Goal: Use online tool/utility: Utilize a website feature to perform a specific function

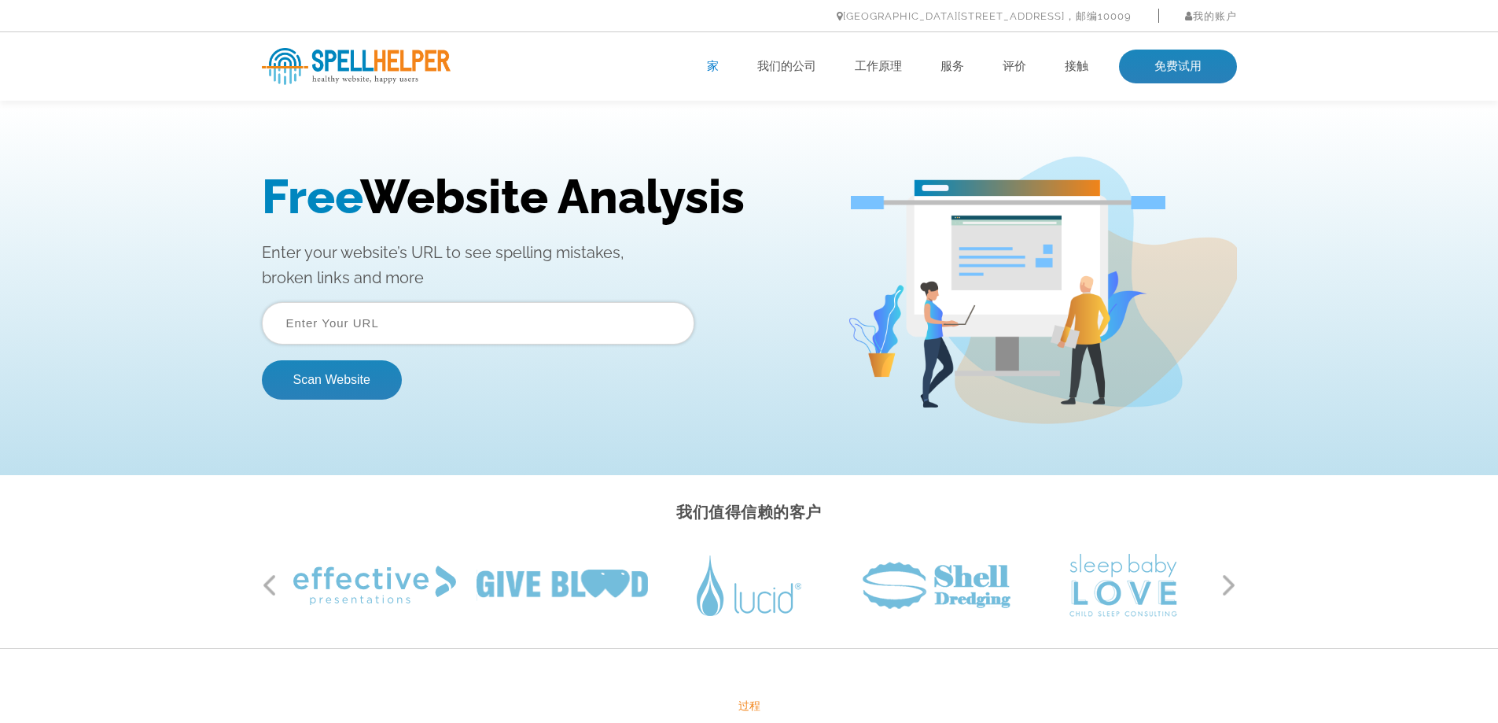
click at [510, 329] on input "text" at bounding box center [478, 323] width 433 height 42
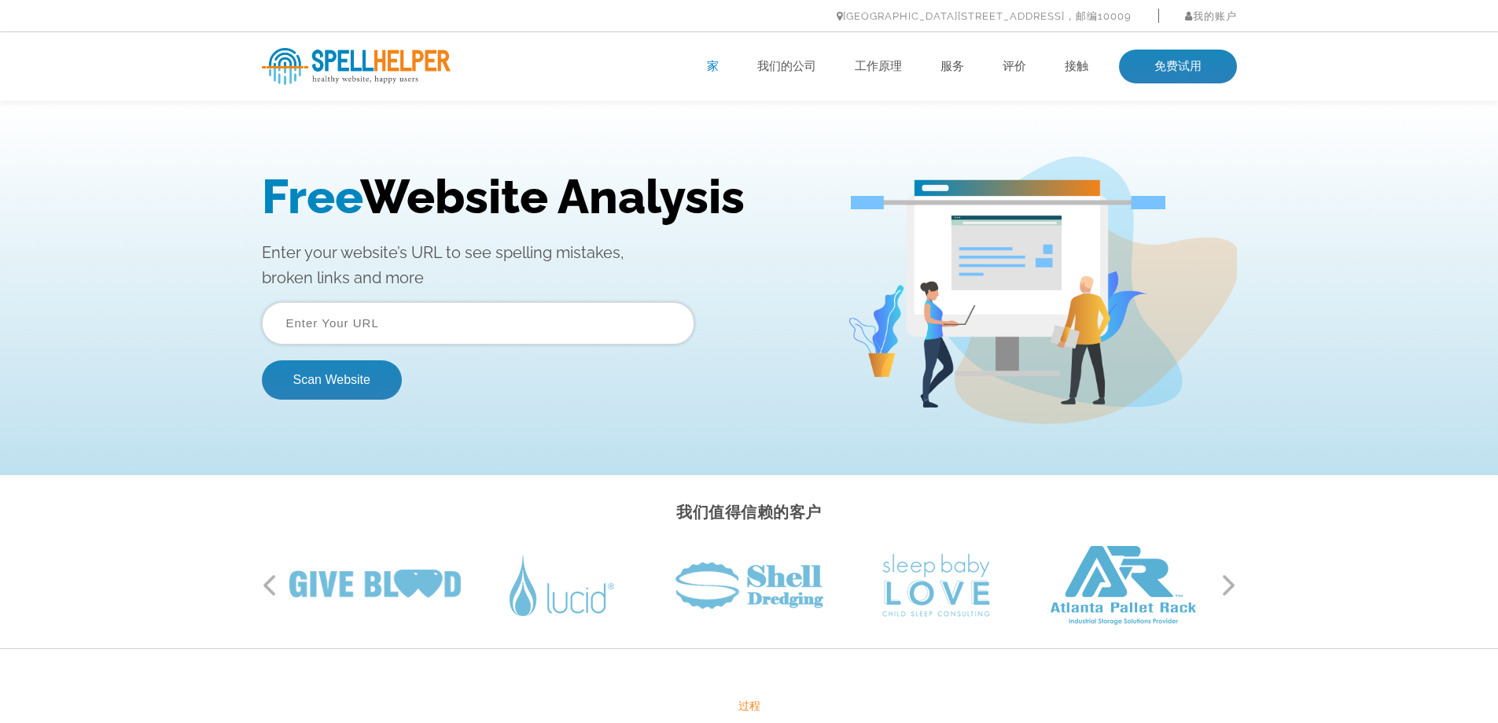
click at [581, 288] on p "Enter your website’s URL to see spelling mistakes, broken links and more" at bounding box center [543, 265] width 562 height 50
click at [493, 326] on input "text" at bounding box center [478, 323] width 433 height 42
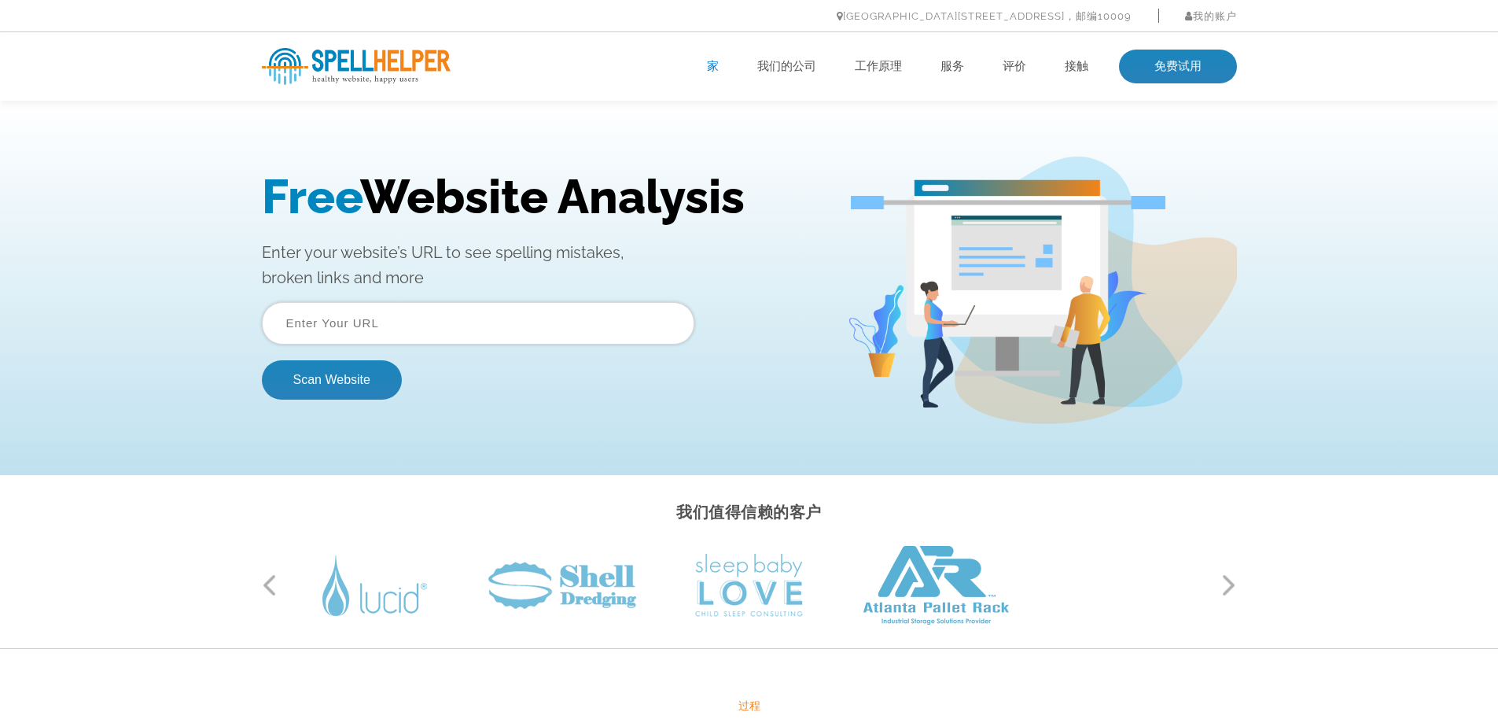
click at [338, 329] on input "text" at bounding box center [478, 323] width 433 height 42
paste input "https://www.precision-forging.com/"
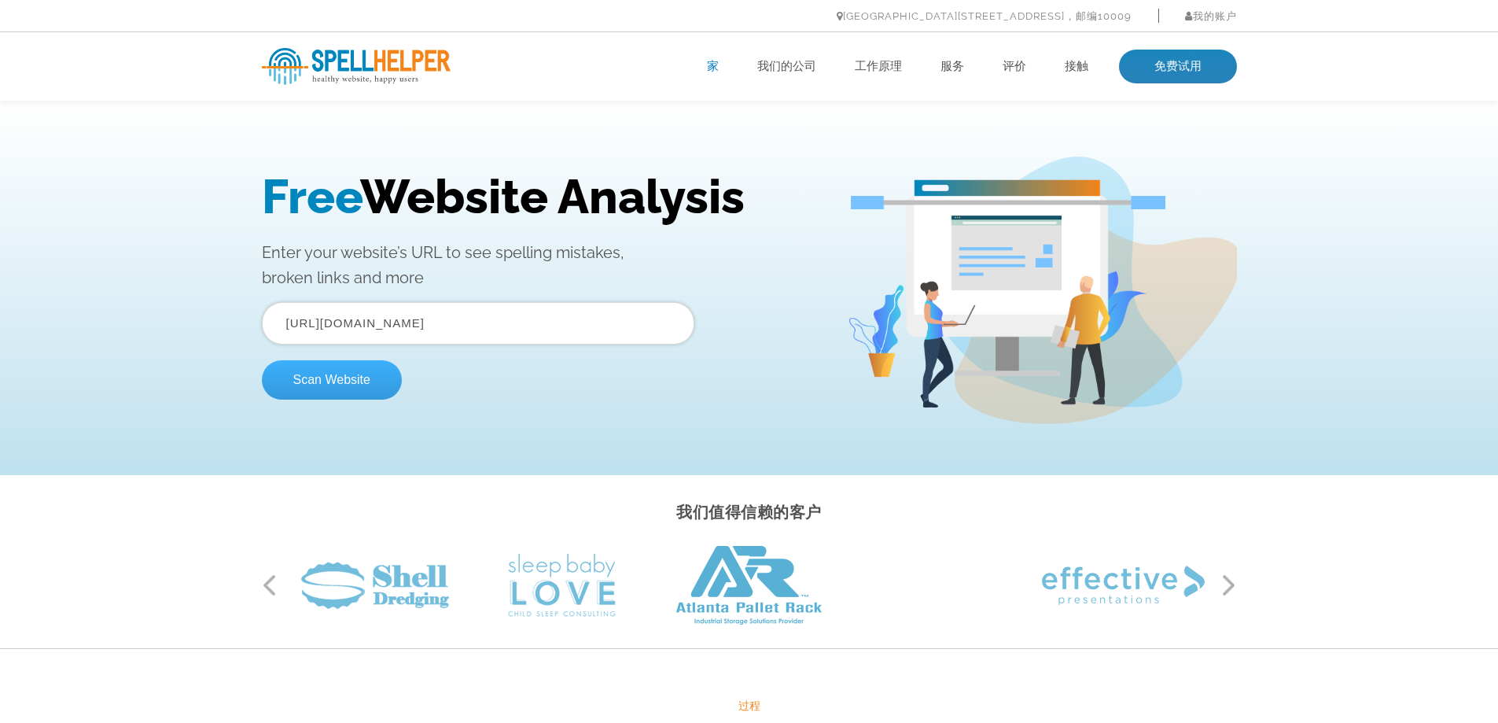
type input "https://www.precision-forging.com/"
click at [345, 380] on button "Scan Website" at bounding box center [332, 379] width 140 height 39
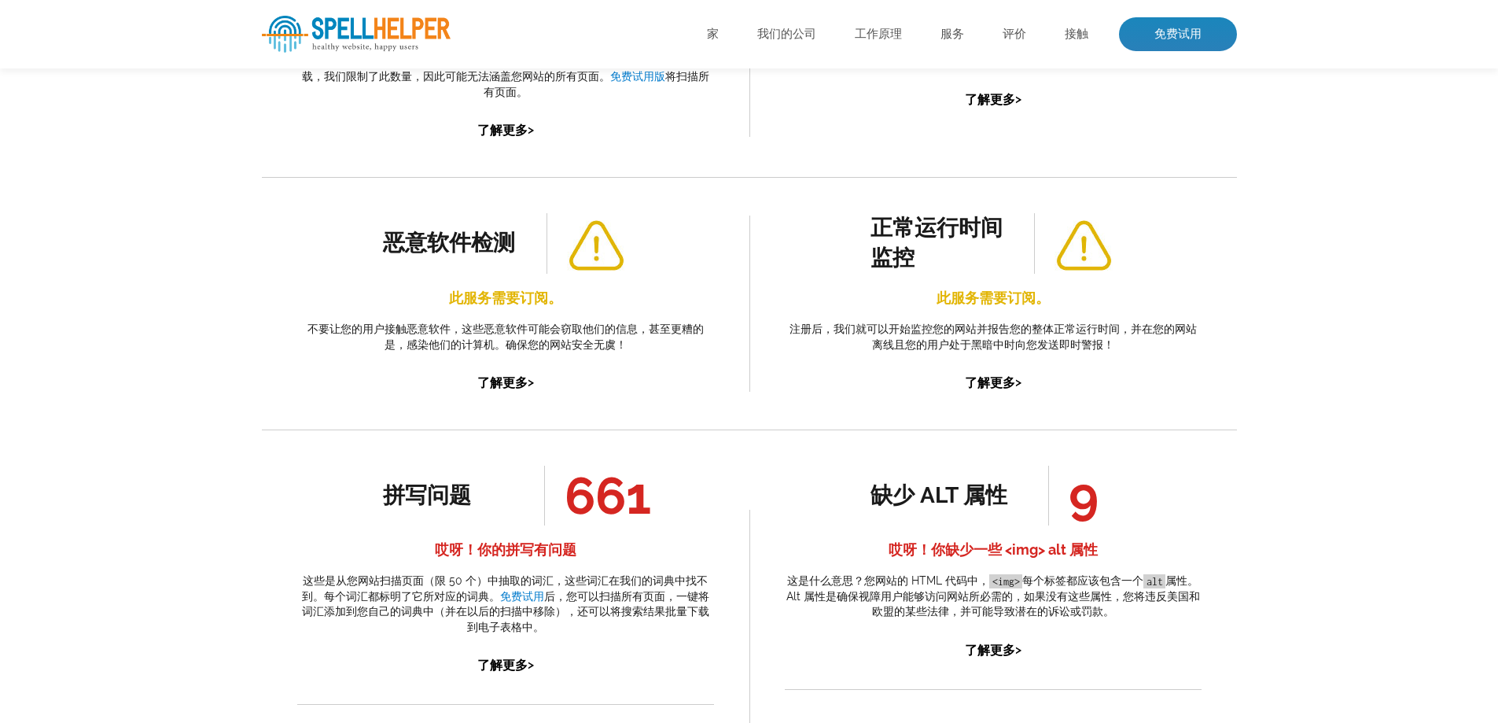
scroll to position [472, 0]
click at [598, 499] on font "661" at bounding box center [608, 494] width 87 height 60
click at [544, 547] on font "哎呀！你的拼写有问题" at bounding box center [506, 548] width 142 height 17
click at [508, 661] on font "了解更多" at bounding box center [502, 663] width 50 height 15
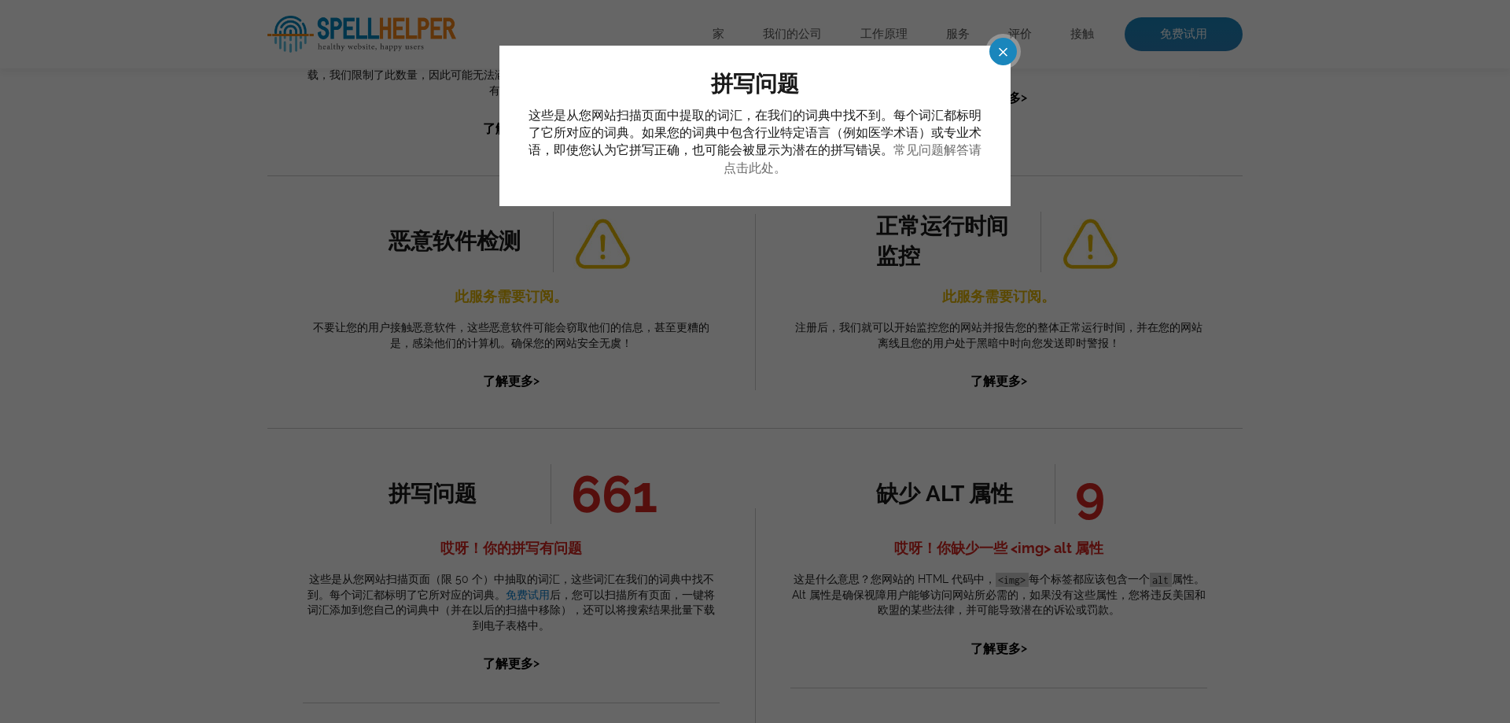
click at [749, 168] on font "常见问题解答请点击此处。" at bounding box center [853, 158] width 258 height 32
click at [994, 55] on span at bounding box center [989, 52] width 28 height 28
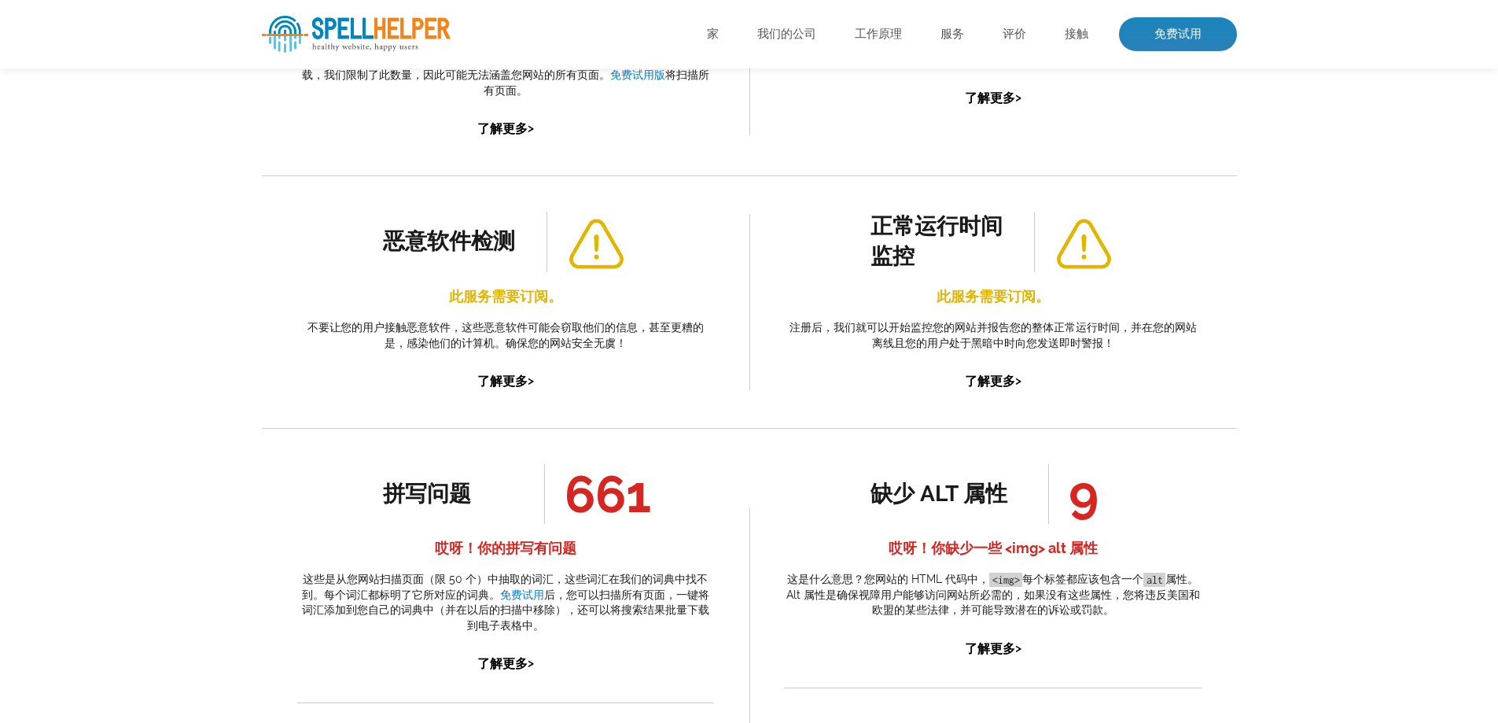
click at [535, 548] on font "哎呀！你的拼写有问题" at bounding box center [506, 548] width 142 height 17
click at [617, 498] on font "661" at bounding box center [608, 494] width 87 height 60
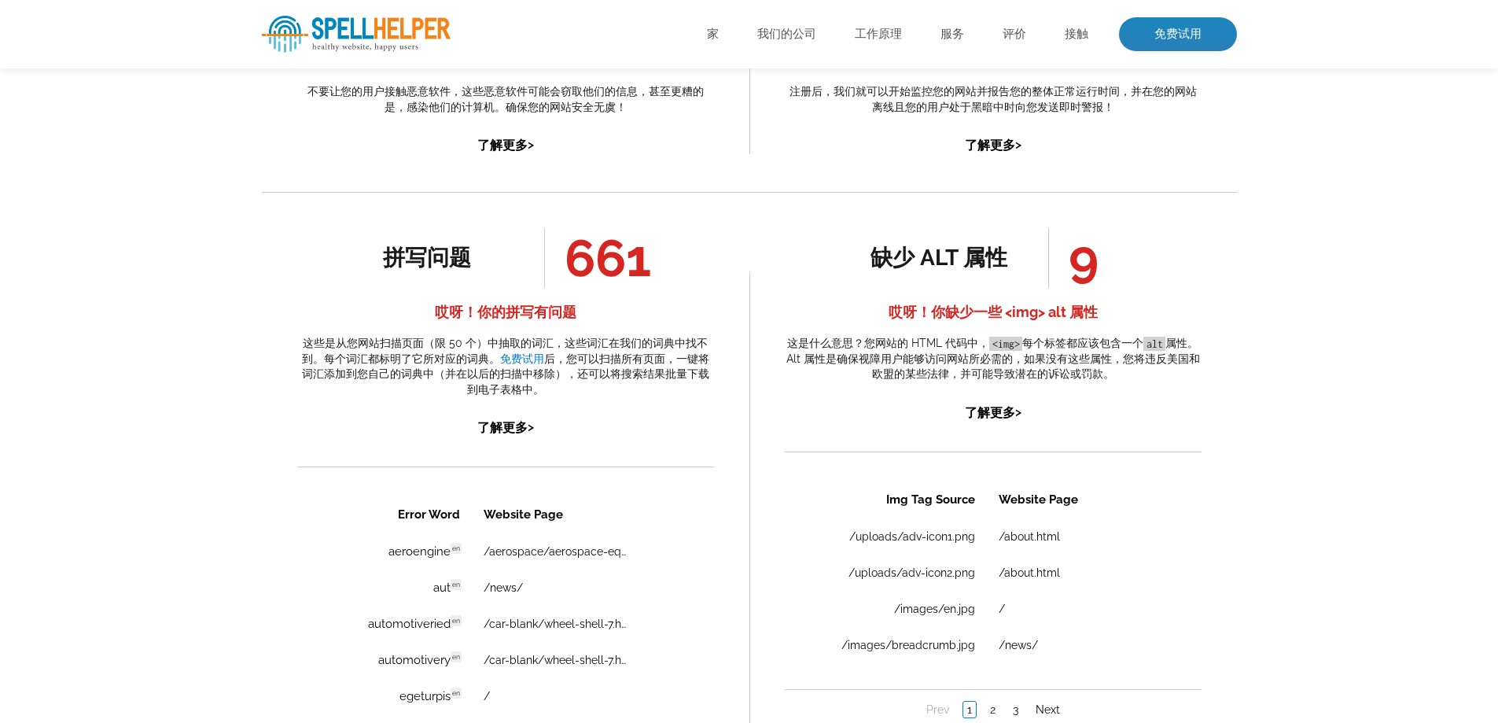
scroll to position [944, 0]
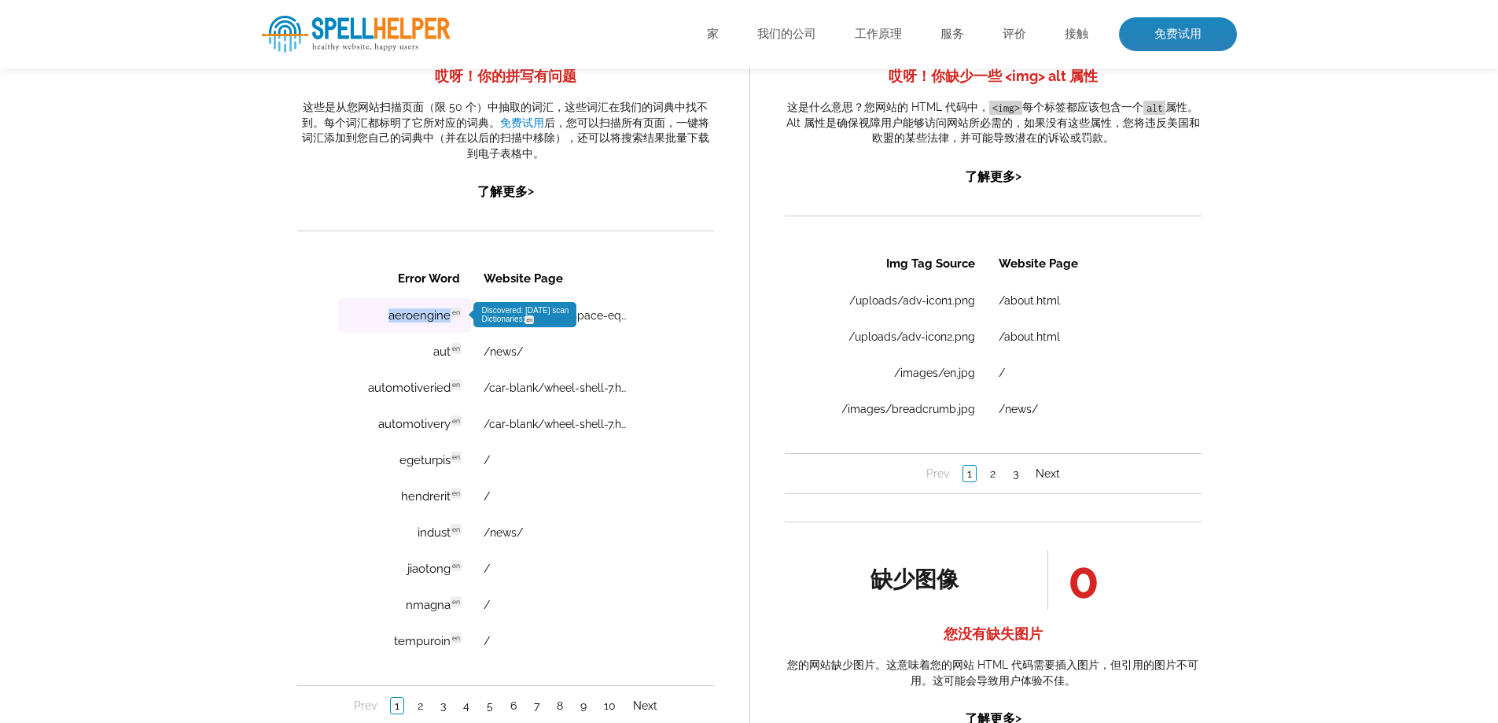
drag, startPoint x: 359, startPoint y: 315, endPoint x: 451, endPoint y: 316, distance: 92.0
click at [451, 316] on td "aeroengine en Discovered: 08-31-2025 scan Dictionaries: en" at bounding box center [403, 315] width 133 height 35
copy td "aeroengine"
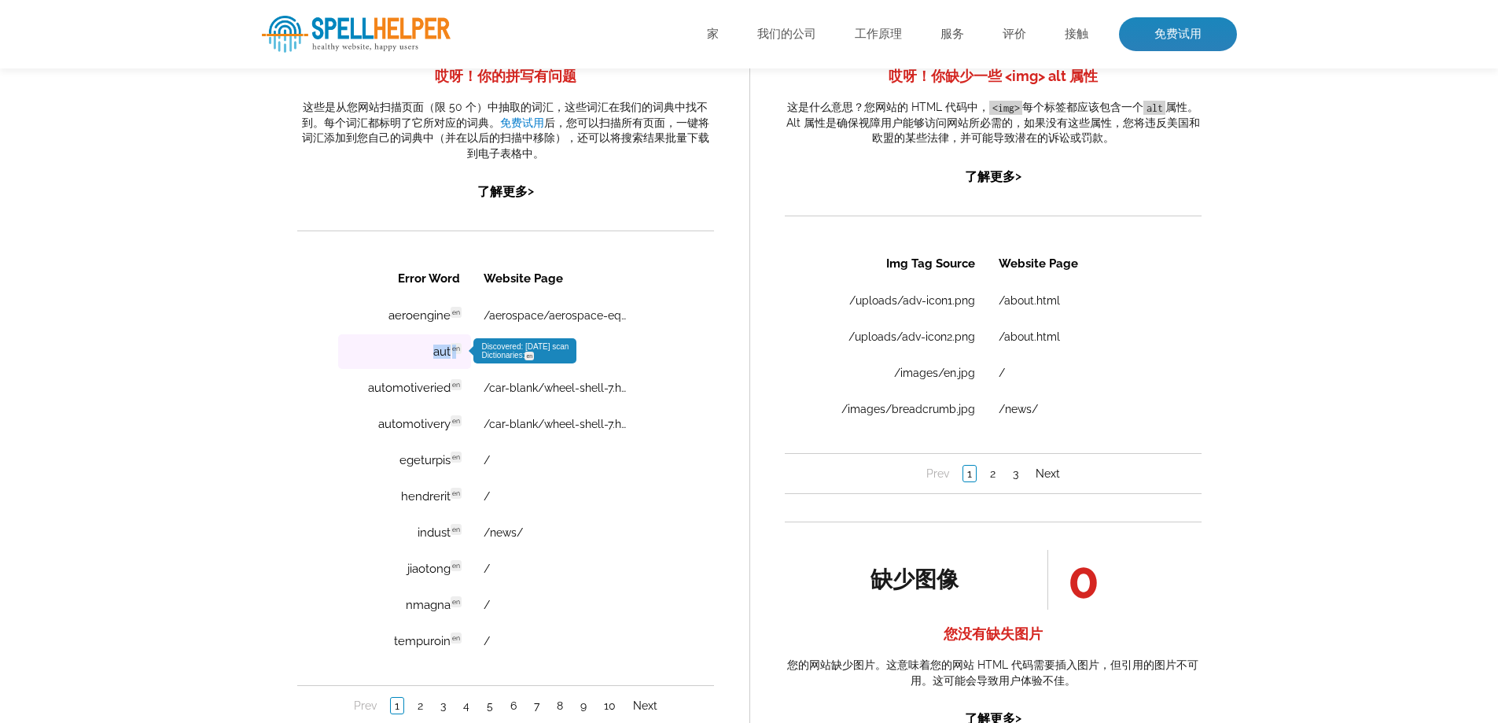
drag, startPoint x: 440, startPoint y: 355, endPoint x: 454, endPoint y: 356, distance: 13.4
click at [454, 356] on td "aut en Discovered: 08-31-2025 scan Dictionaries: en" at bounding box center [403, 351] width 133 height 35
copy td "aut e"
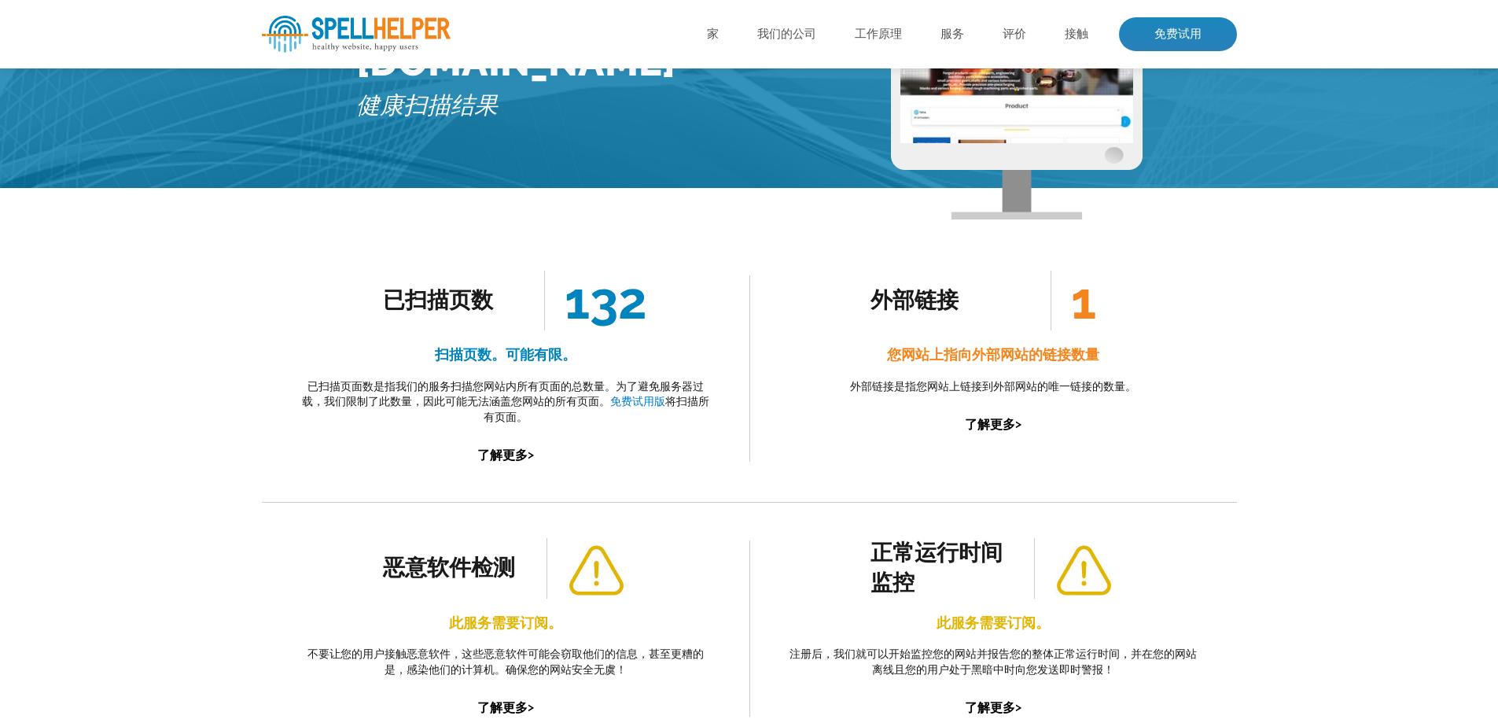
scroll to position [79, 0]
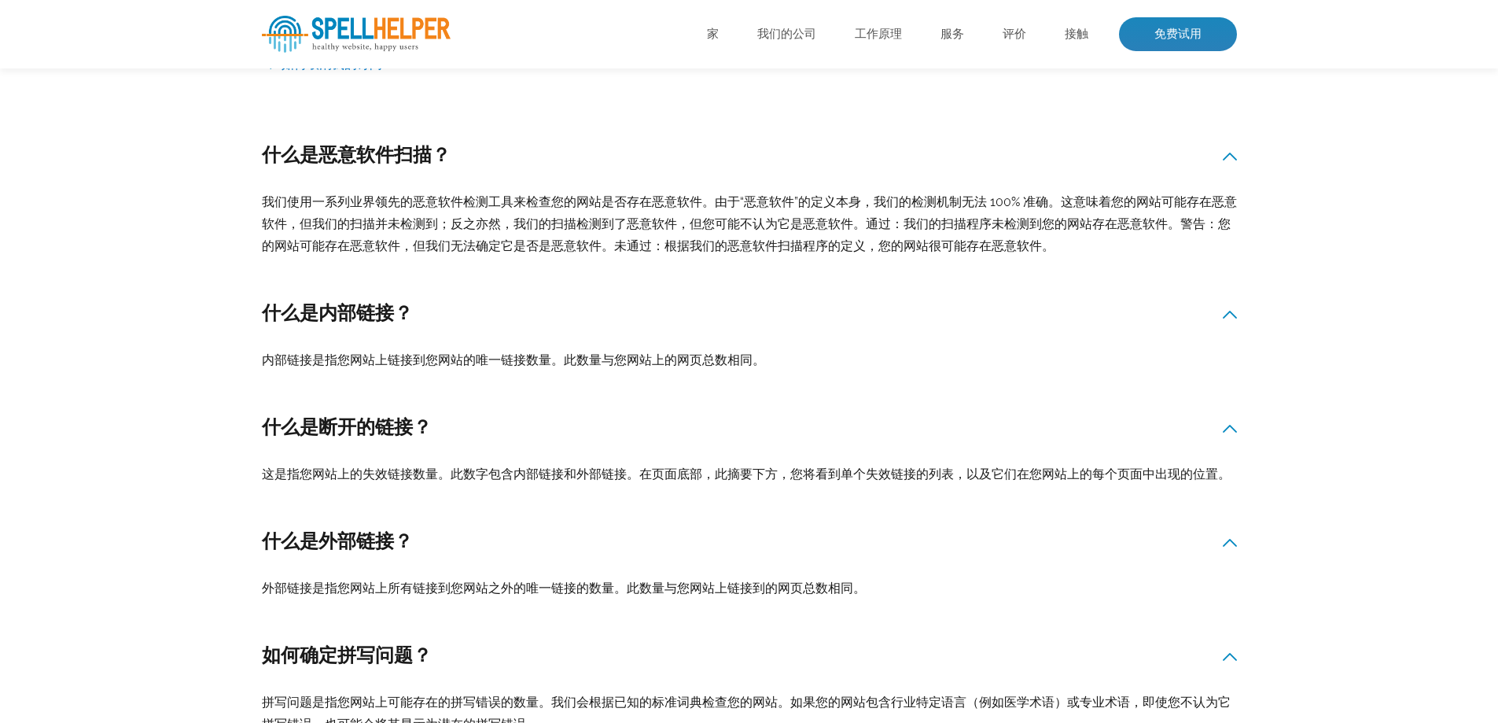
scroll to position [393, 0]
